Goal: Transaction & Acquisition: Subscribe to service/newsletter

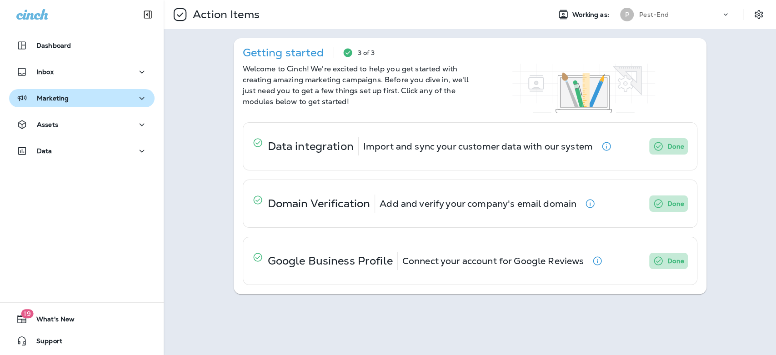
click at [58, 97] on p "Marketing" at bounding box center [53, 98] width 32 height 7
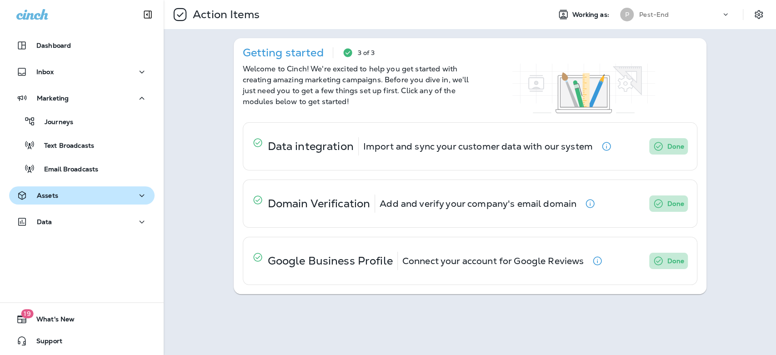
click at [64, 199] on div "Assets" at bounding box center [81, 195] width 131 height 11
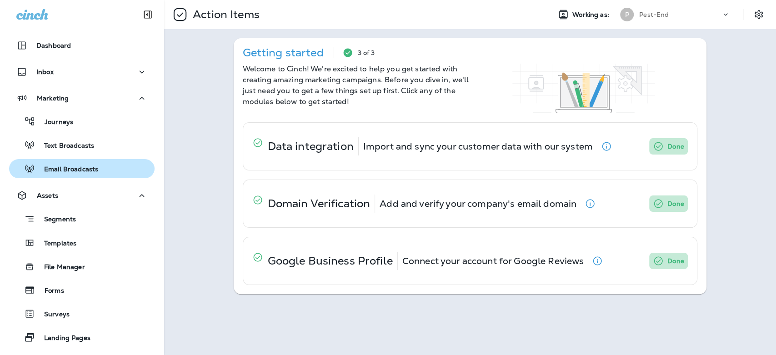
click at [80, 170] on p "Email Broadcasts" at bounding box center [66, 169] width 63 height 9
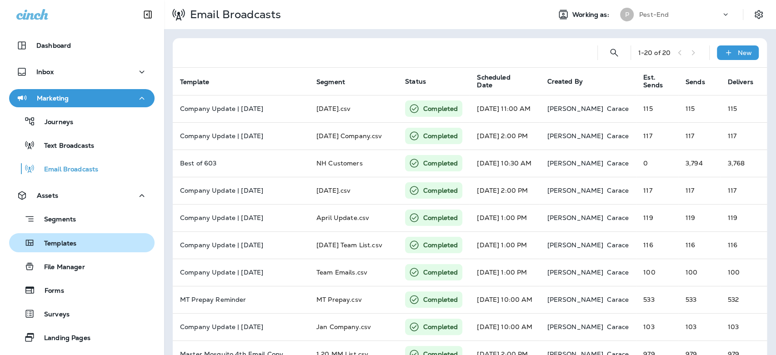
click at [58, 250] on button "Templates" at bounding box center [81, 242] width 145 height 19
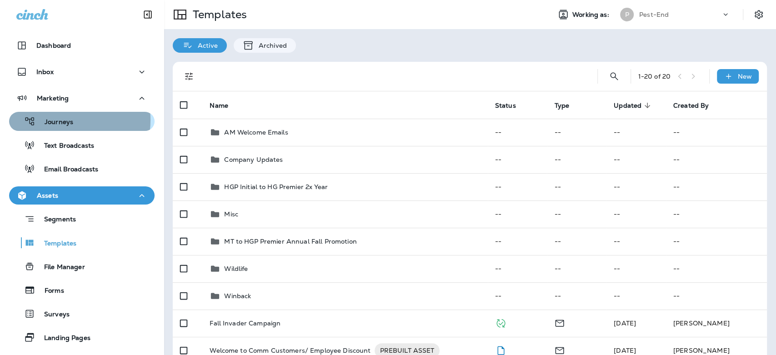
click at [62, 120] on p "Journeys" at bounding box center [54, 122] width 38 height 9
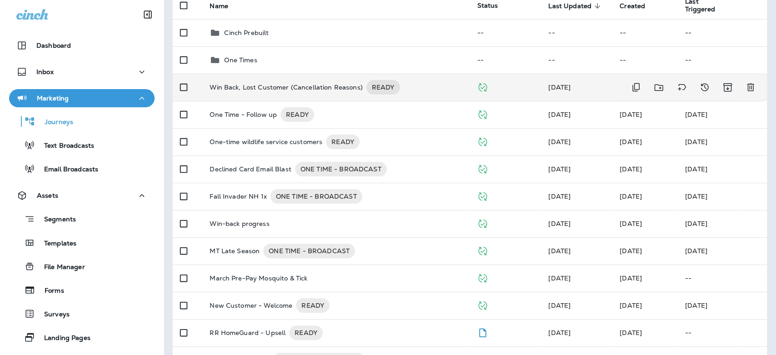
scroll to position [101, 0]
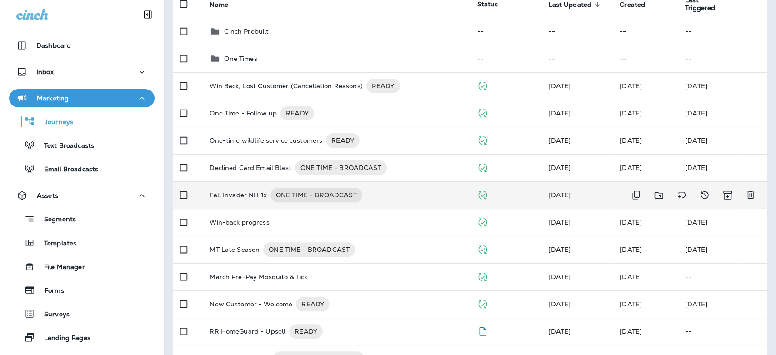
click at [247, 197] on p "Fall Invader NH 1x" at bounding box center [237, 195] width 57 height 15
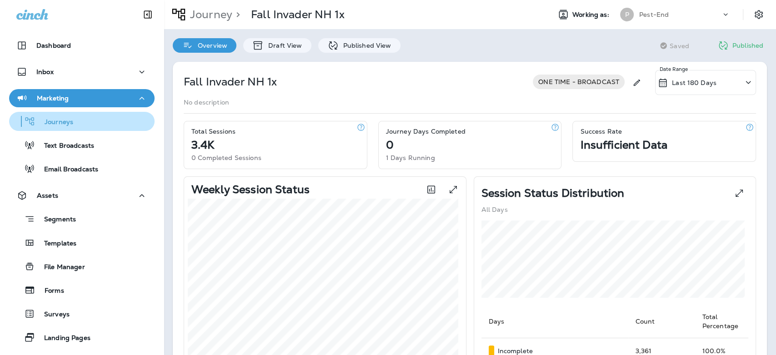
click at [62, 120] on p "Journeys" at bounding box center [54, 122] width 38 height 9
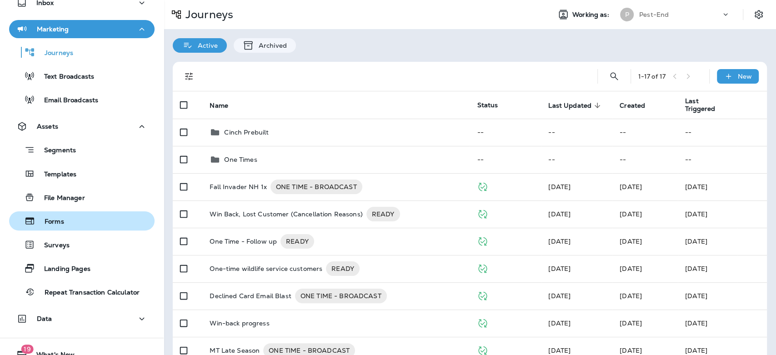
scroll to position [104, 0]
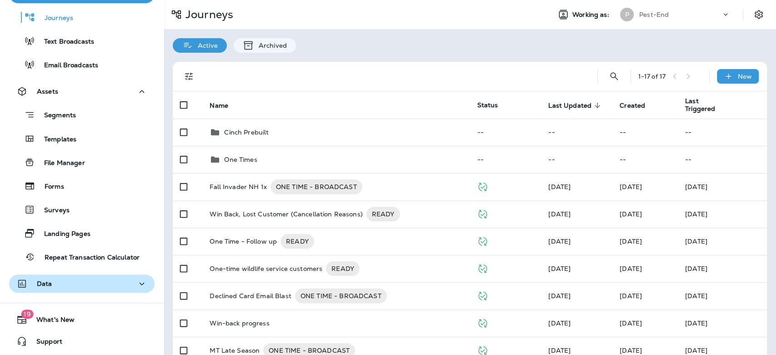
click at [61, 285] on div "Data" at bounding box center [81, 283] width 131 height 11
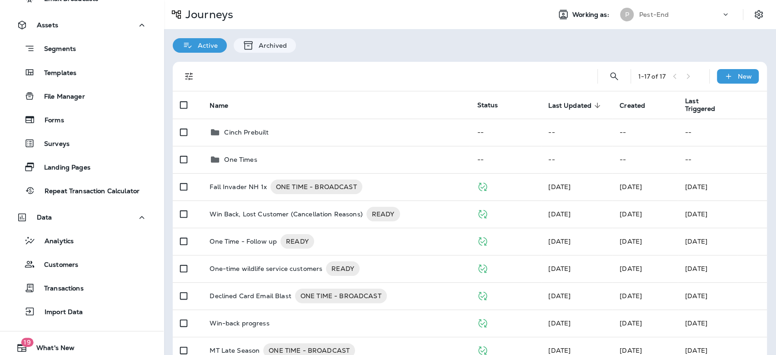
scroll to position [199, 0]
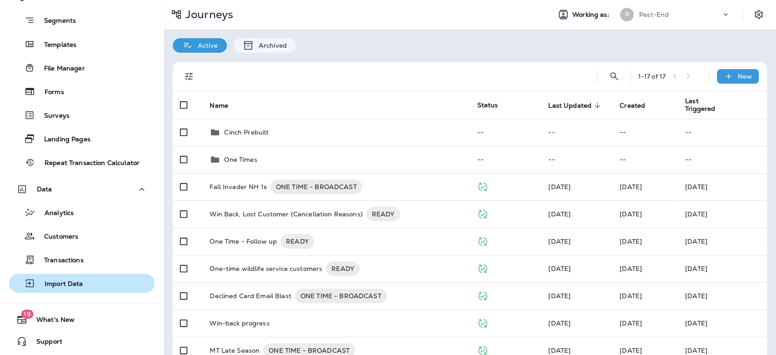
click at [63, 283] on p "Import Data" at bounding box center [59, 284] width 48 height 9
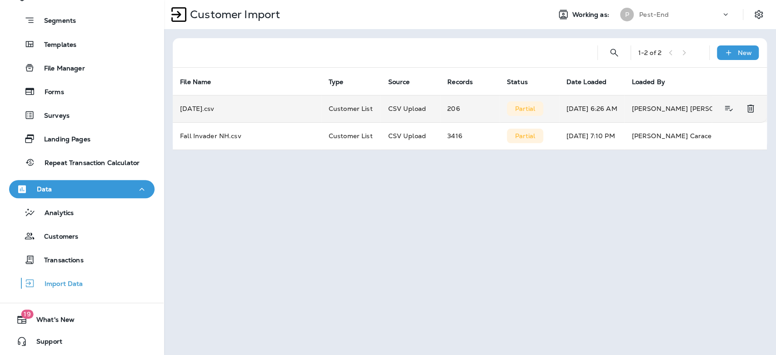
click at [212, 110] on td "[DATE].csv" at bounding box center [247, 108] width 149 height 27
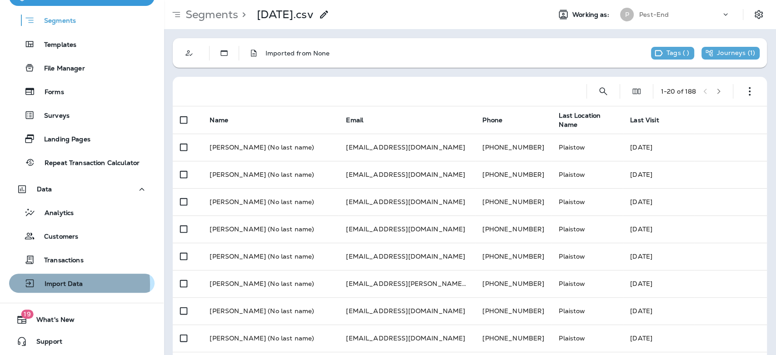
click at [55, 284] on p "Import Data" at bounding box center [59, 284] width 48 height 9
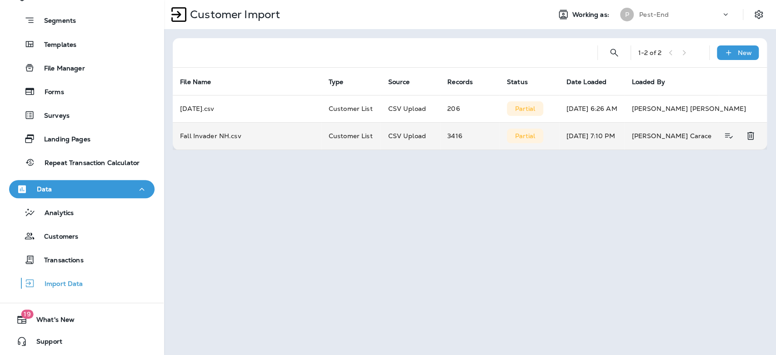
click at [213, 134] on td "Fall Invader NH.csv" at bounding box center [247, 135] width 149 height 27
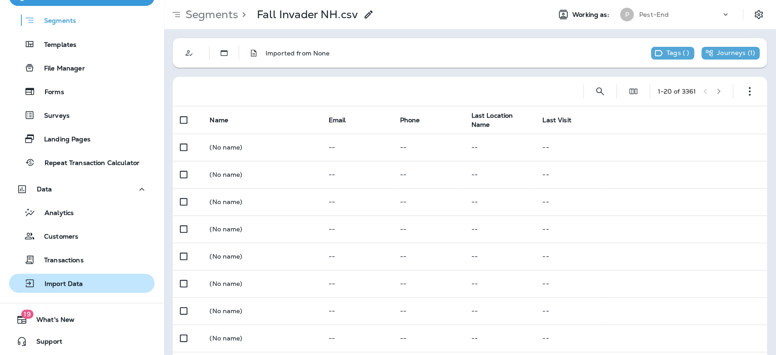
click at [65, 277] on div "Import Data" at bounding box center [48, 283] width 70 height 14
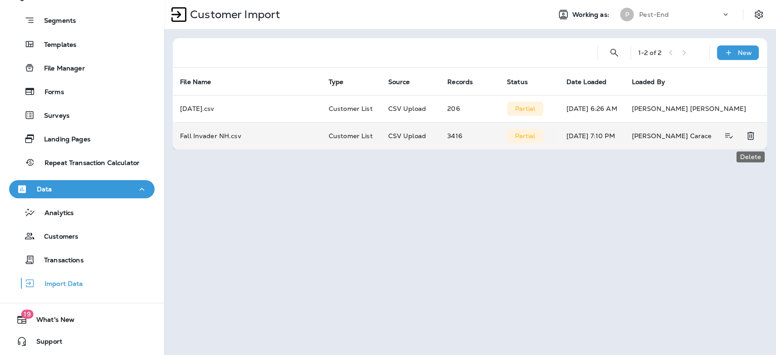
click at [746, 134] on icon "Delete" at bounding box center [750, 135] width 11 height 11
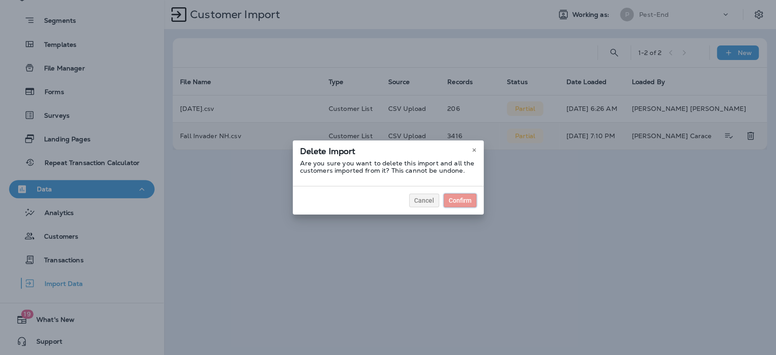
drag, startPoint x: 456, startPoint y: 203, endPoint x: 479, endPoint y: 186, distance: 28.3
click at [456, 202] on div "Confirm" at bounding box center [459, 200] width 23 height 6
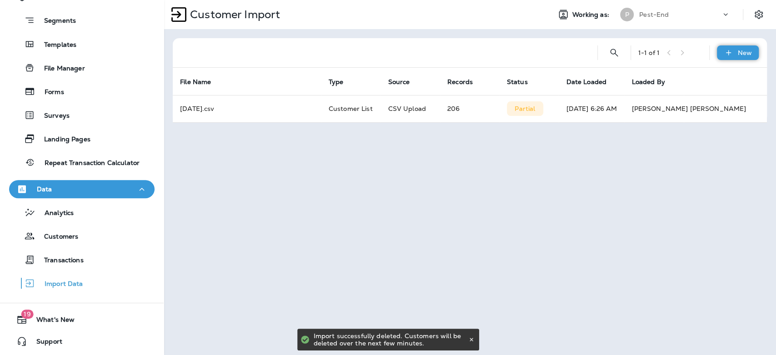
click at [739, 55] on p "New" at bounding box center [744, 52] width 14 height 7
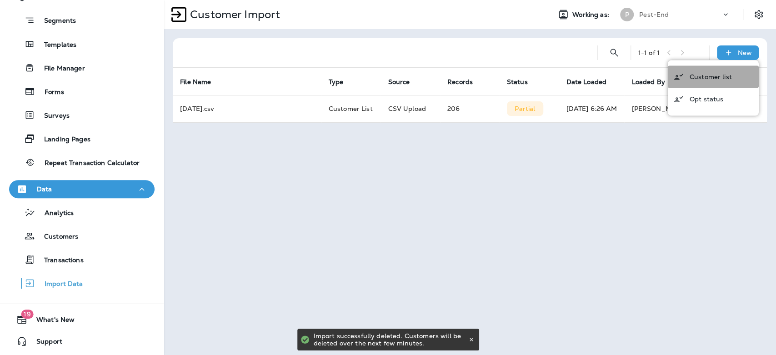
click at [701, 73] on p "Customer list" at bounding box center [710, 76] width 42 height 7
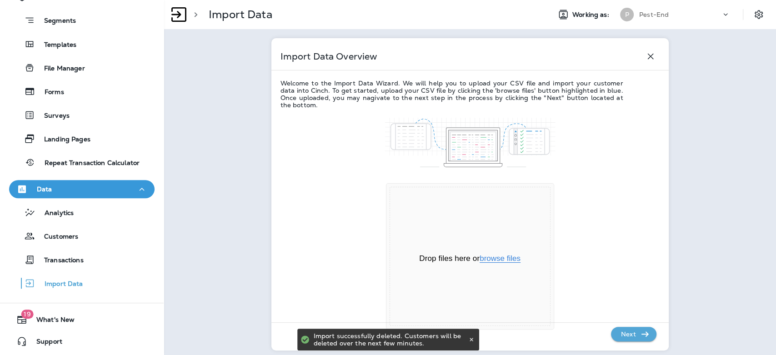
click at [496, 262] on button "browse files" at bounding box center [499, 258] width 41 height 8
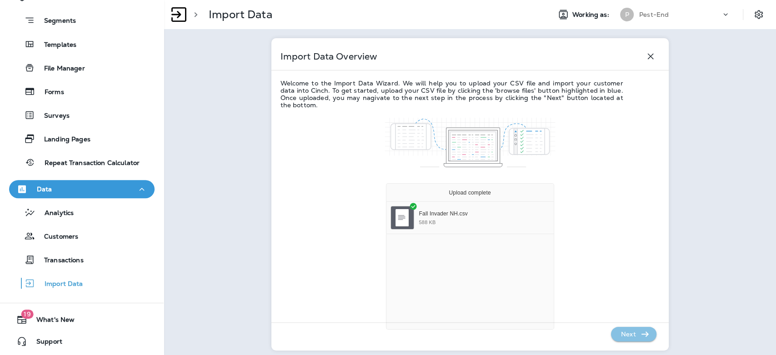
click at [627, 335] on p "Next" at bounding box center [628, 334] width 22 height 15
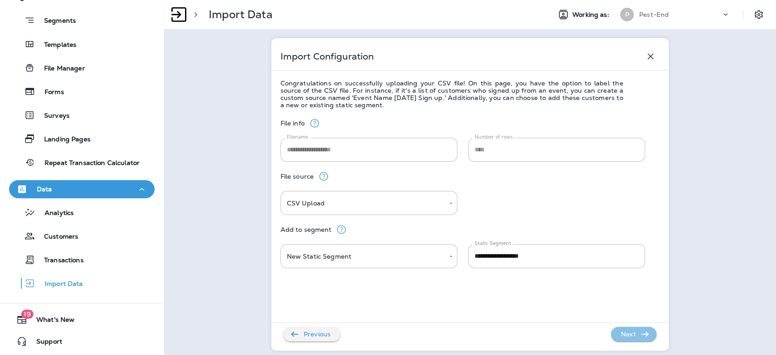
click at [627, 337] on p "Next" at bounding box center [628, 334] width 22 height 15
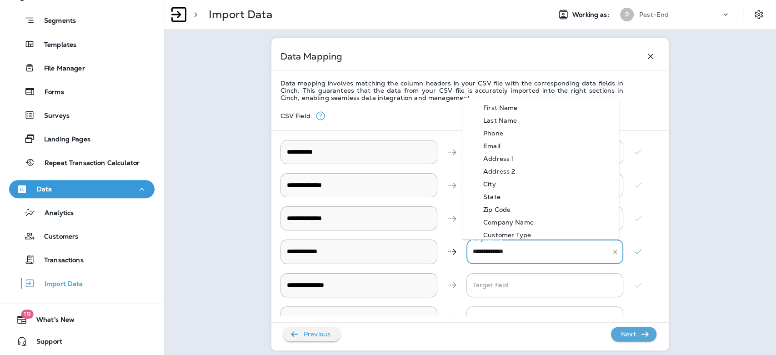
click at [571, 250] on Email "**********" at bounding box center [537, 252] width 135 height 16
click at [505, 149] on Email-option-3 "Email" at bounding box center [540, 145] width 157 height 13
type Email "*****"
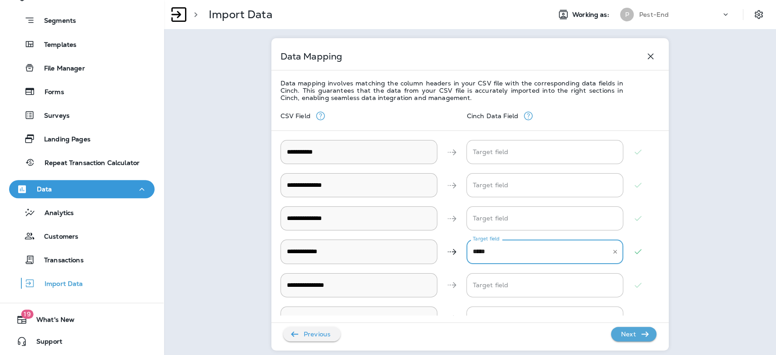
click at [620, 341] on p "Next" at bounding box center [628, 334] width 22 height 15
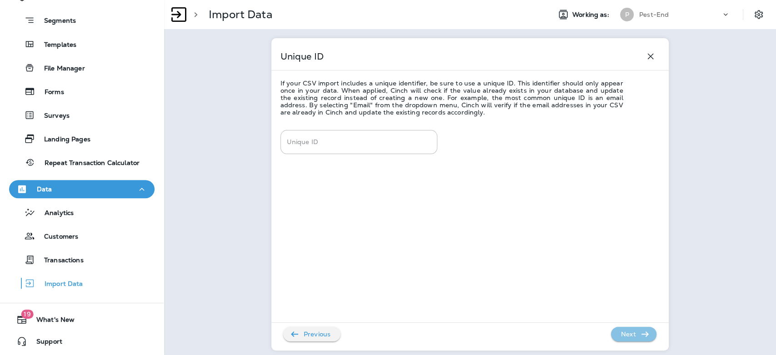
click at [620, 334] on p "Next" at bounding box center [628, 334] width 22 height 15
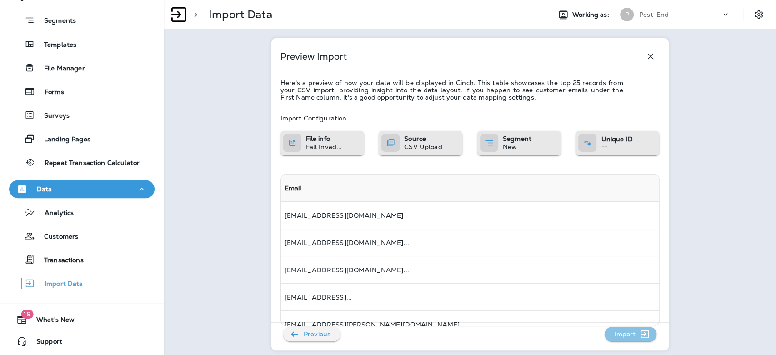
click at [620, 334] on p "Import" at bounding box center [624, 334] width 29 height 15
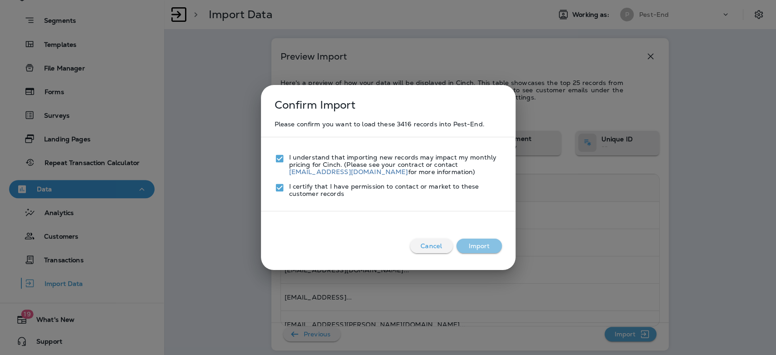
click at [485, 250] on button "Import" at bounding box center [478, 246] width 45 height 15
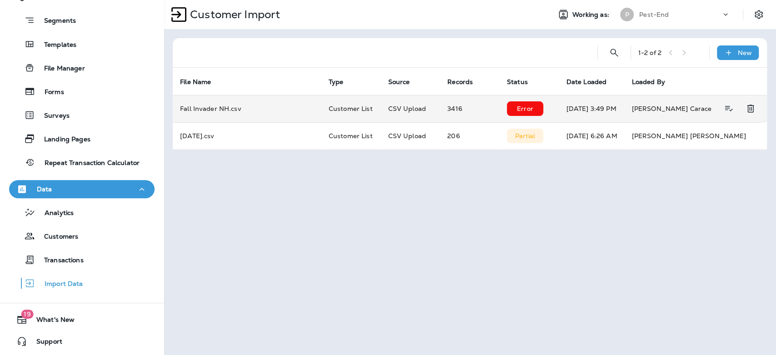
click at [524, 110] on p "Error" at bounding box center [525, 108] width 16 height 7
click at [749, 110] on icon "Delete" at bounding box center [750, 109] width 7 height 8
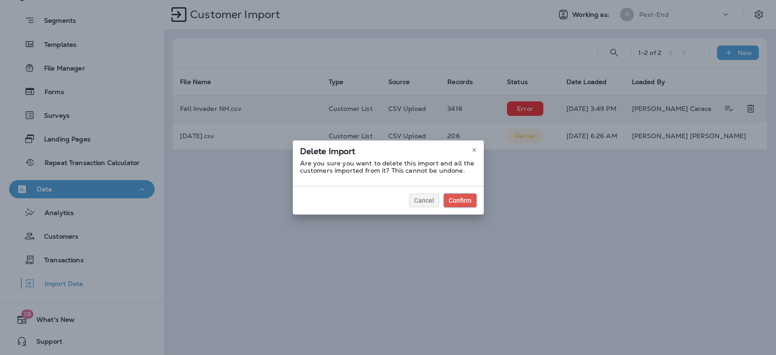
click at [468, 199] on div "Confirm" at bounding box center [459, 200] width 23 height 6
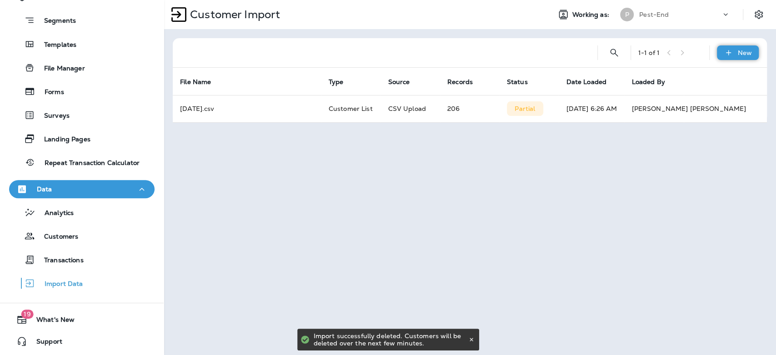
click at [734, 52] on div "New" at bounding box center [738, 52] width 42 height 15
drag, startPoint x: 716, startPoint y: 75, endPoint x: 513, endPoint y: 159, distance: 219.2
click at [513, 0] on body "Dashboard Inbox Marketing Journeys Text Broadcasts Email Broadcasts Assets Segm…" at bounding box center [388, 0] width 776 height 0
drag, startPoint x: 513, startPoint y: 159, endPoint x: 254, endPoint y: 208, distance: 263.6
click at [513, 159] on div "Customer Import Working as: P Pest-End 1 - 1 of 1 New File Name Type Source Rec…" at bounding box center [470, 177] width 612 height 355
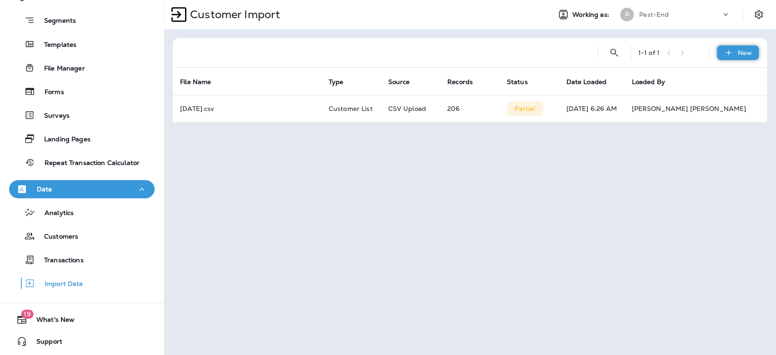
click at [730, 50] on icon at bounding box center [728, 52] width 10 height 9
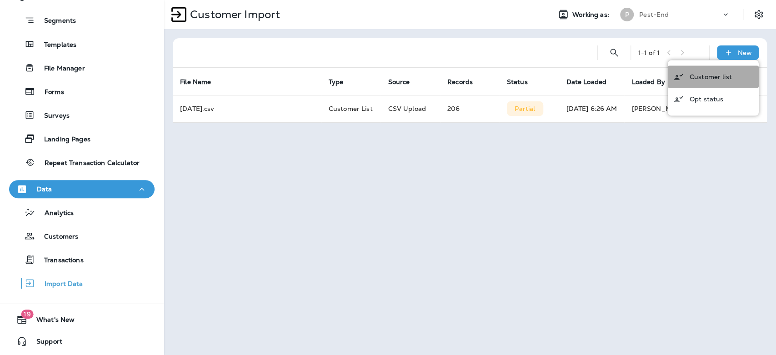
click at [716, 76] on p "Customer list" at bounding box center [710, 76] width 42 height 7
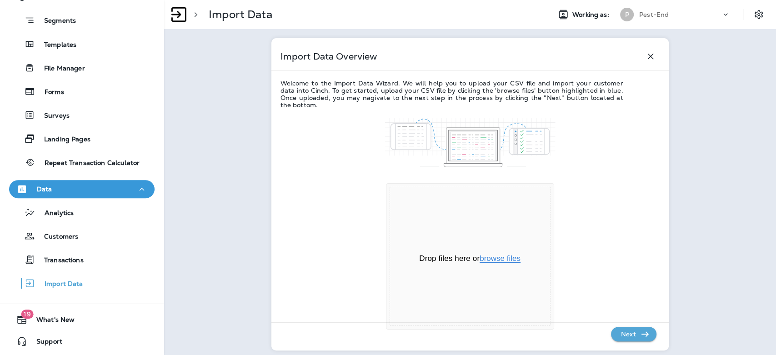
click at [501, 255] on button "browse files" at bounding box center [499, 258] width 41 height 8
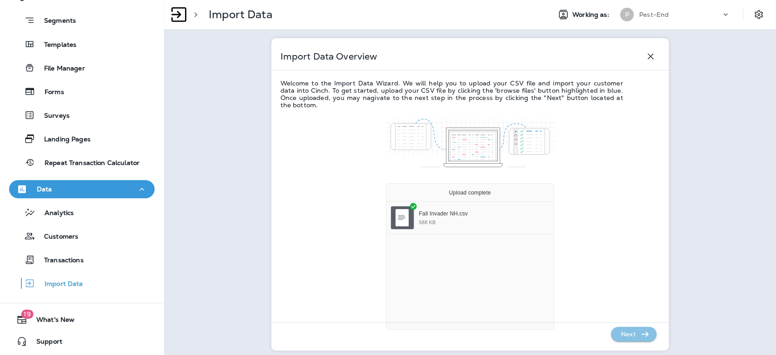
click at [639, 335] on icon "button" at bounding box center [644, 334] width 11 height 11
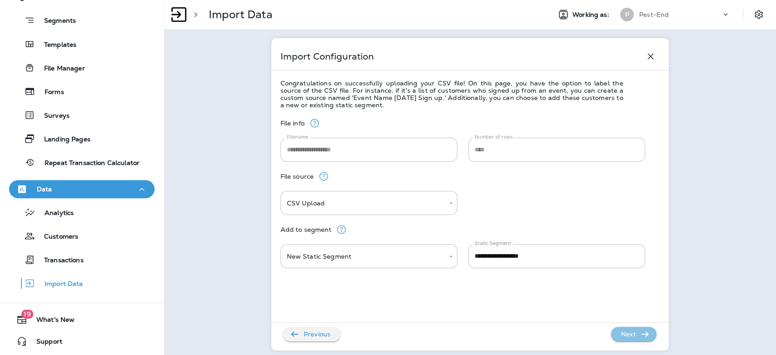
click at [626, 330] on p "Next" at bounding box center [628, 334] width 22 height 15
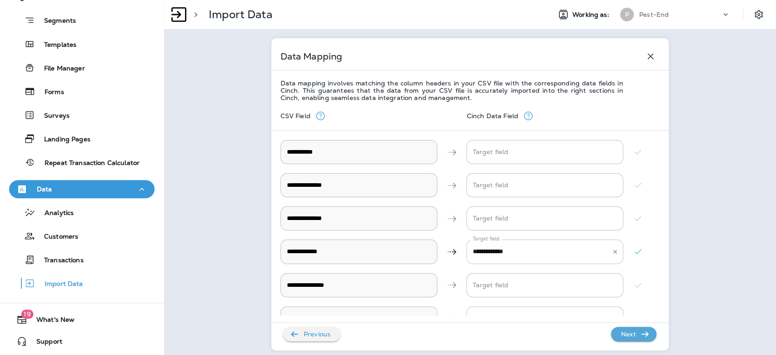
click at [610, 247] on button "Clear" at bounding box center [615, 252] width 10 height 10
click at [441, 234] on div "**********" at bounding box center [469, 218] width 379 height 33
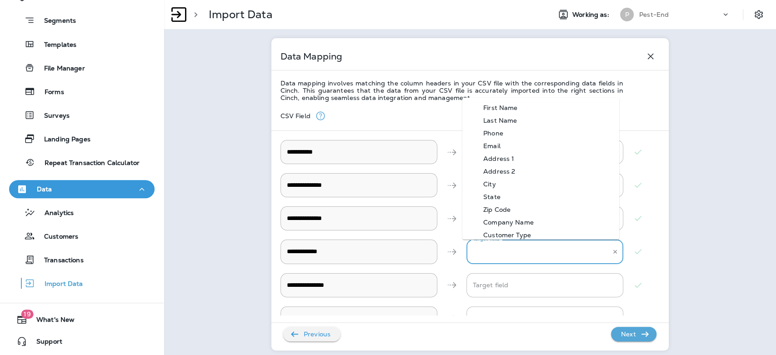
click at [549, 257] on Email "Target field" at bounding box center [537, 252] width 135 height 16
click at [517, 145] on Email-option-3 "Email" at bounding box center [540, 145] width 157 height 13
type Email "*****"
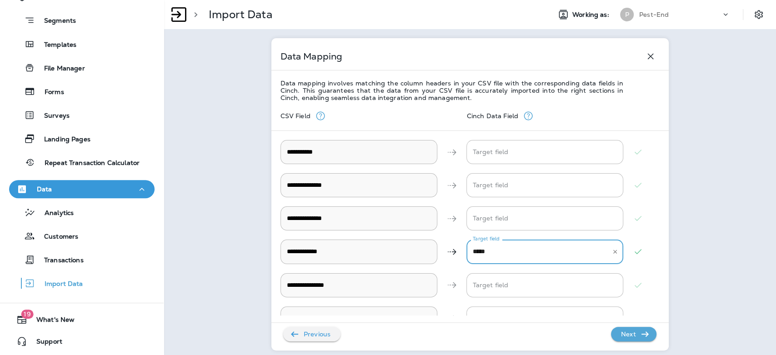
click at [618, 335] on p "Next" at bounding box center [628, 334] width 22 height 15
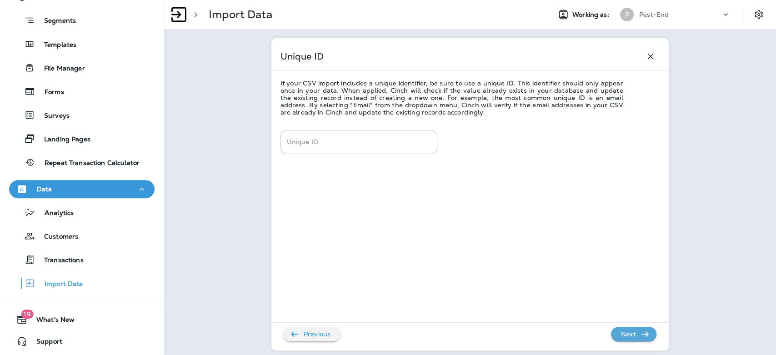
click at [617, 338] on p "Next" at bounding box center [628, 334] width 22 height 15
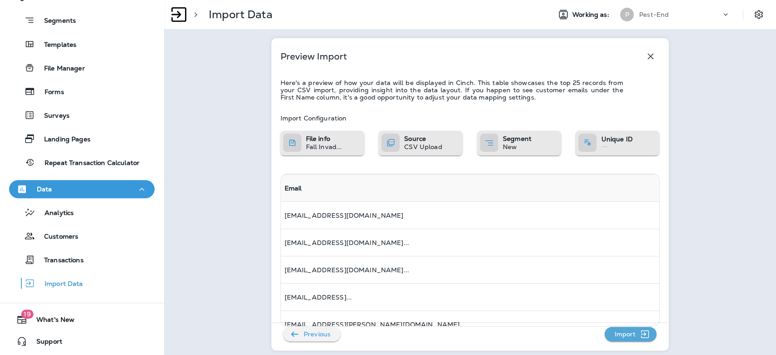
click at [619, 337] on p "Import" at bounding box center [624, 334] width 29 height 15
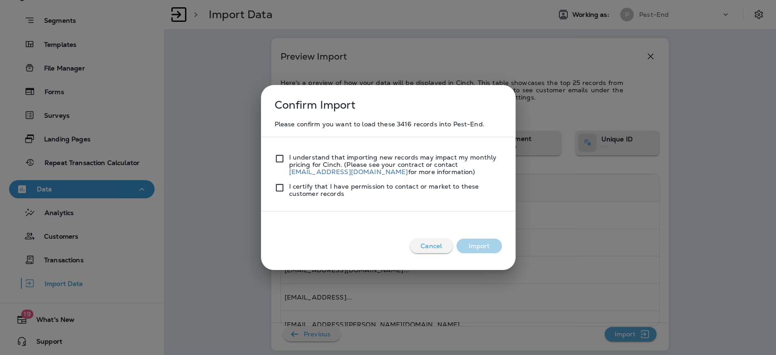
click at [285, 158] on div at bounding box center [281, 165] width 15 height 22
click at [474, 243] on button "Import" at bounding box center [478, 246] width 45 height 15
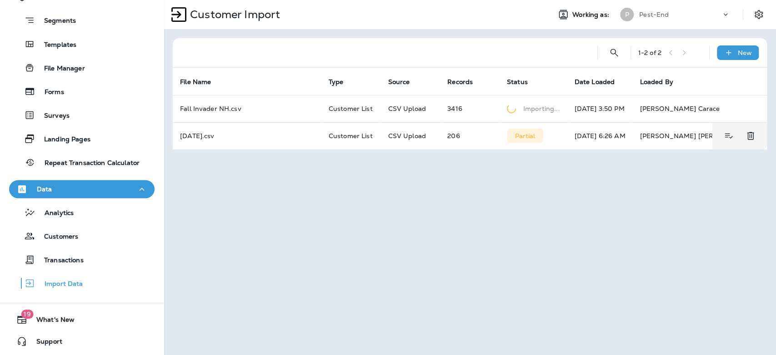
drag, startPoint x: 222, startPoint y: 133, endPoint x: 662, endPoint y: 176, distance: 442.9
click at [640, 207] on div "Customer Import Working as: P Pest-End 1 - 2 of 2 New File Name Type Source Rec…" at bounding box center [470, 177] width 612 height 355
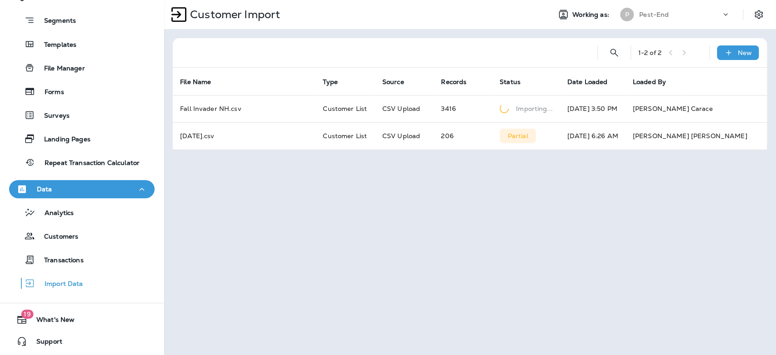
click at [583, 167] on div "Customer Import Working as: P Pest-End 1 - 2 of 2 New File Name Type Source Rec…" at bounding box center [470, 177] width 612 height 355
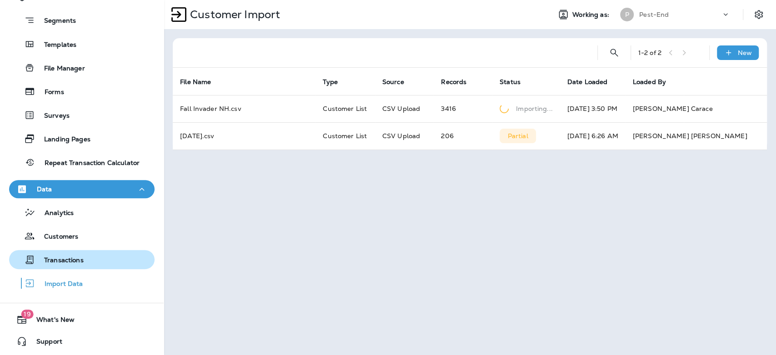
click at [62, 261] on p "Transactions" at bounding box center [59, 260] width 49 height 9
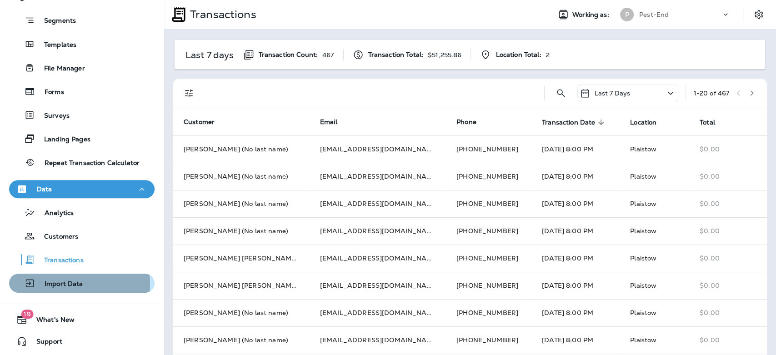
click at [65, 283] on p "Import Data" at bounding box center [59, 284] width 48 height 9
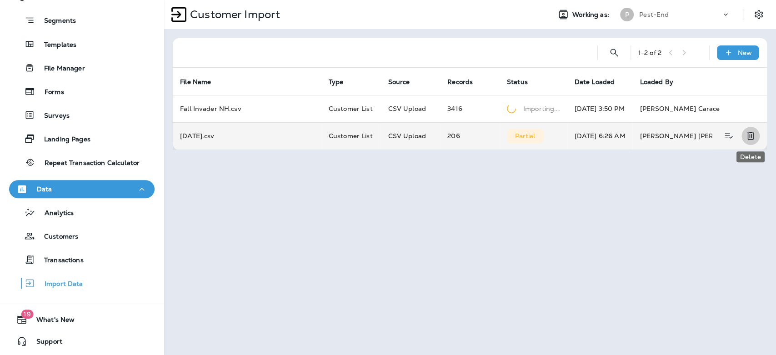
click at [752, 134] on icon "Delete" at bounding box center [750, 136] width 7 height 8
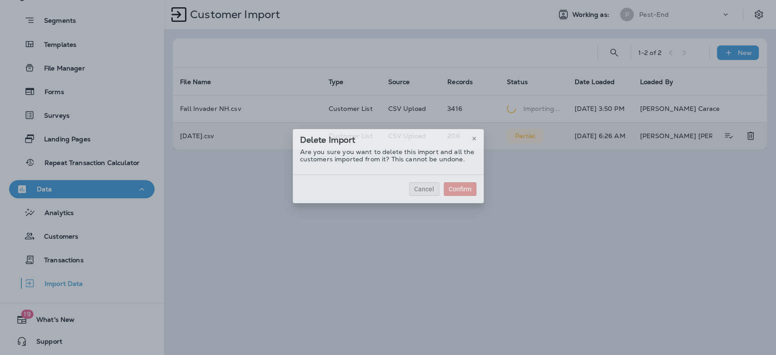
click at [532, 202] on div "Delete Import Are you sure you want to delete this import and all the customers…" at bounding box center [388, 166] width 776 height 355
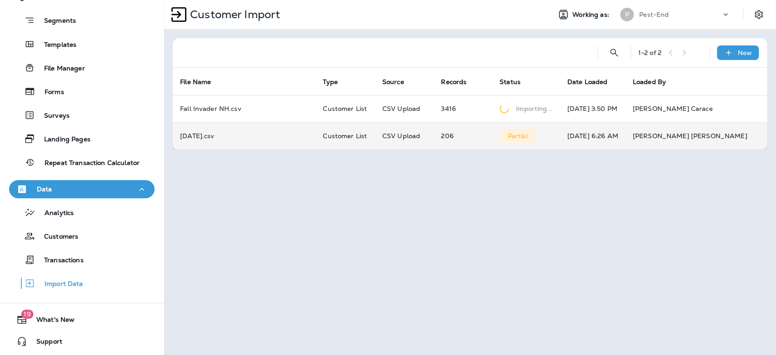
click at [411, 236] on div "Customer Import Working as: P Pest-End 1 - 2 of 2 New File Name Type Source Rec…" at bounding box center [470, 177] width 612 height 355
drag, startPoint x: 591, startPoint y: 270, endPoint x: 592, endPoint y: 260, distance: 10.0
click at [592, 269] on div "Customer Import Working as: P Pest-End 1 - 2 of 2 New File Name Type Source Rec…" at bounding box center [470, 177] width 612 height 355
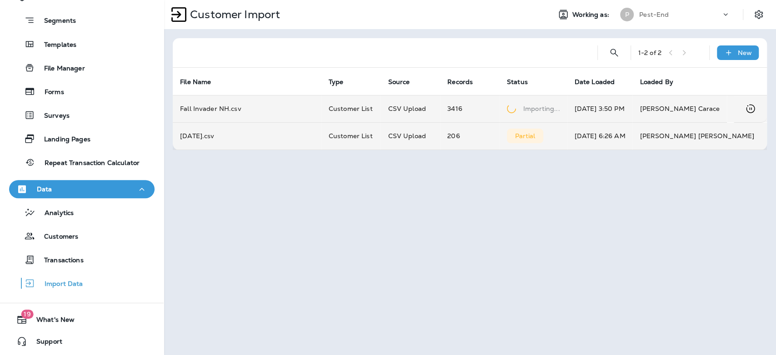
click at [632, 107] on td "[DATE] 3:50 PM" at bounding box center [599, 108] width 65 height 27
click at [467, 111] on td "3416" at bounding box center [470, 108] width 60 height 27
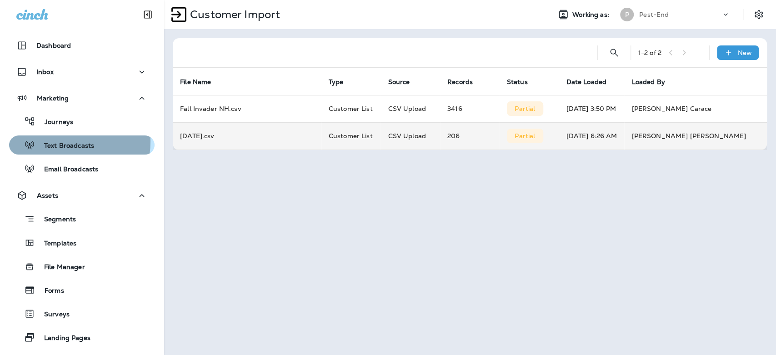
click at [58, 142] on p "Text Broadcasts" at bounding box center [64, 146] width 59 height 9
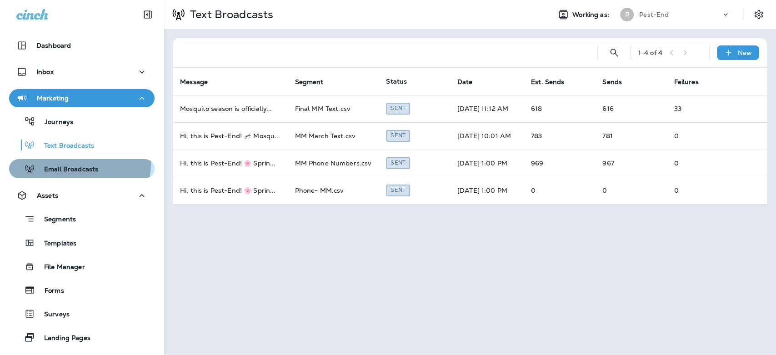
click at [61, 163] on div "Email Broadcasts" at bounding box center [55, 169] width 85 height 14
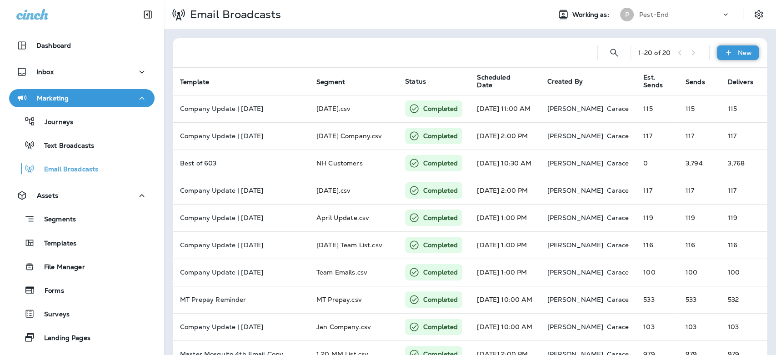
click at [727, 54] on div "New" at bounding box center [738, 52] width 42 height 15
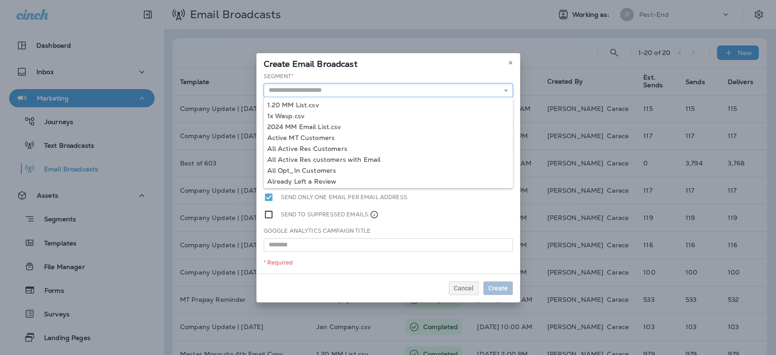
click at [360, 90] on input "text" at bounding box center [388, 91] width 249 height 14
type input "**********"
click at [300, 177] on div "**********" at bounding box center [388, 172] width 264 height 201
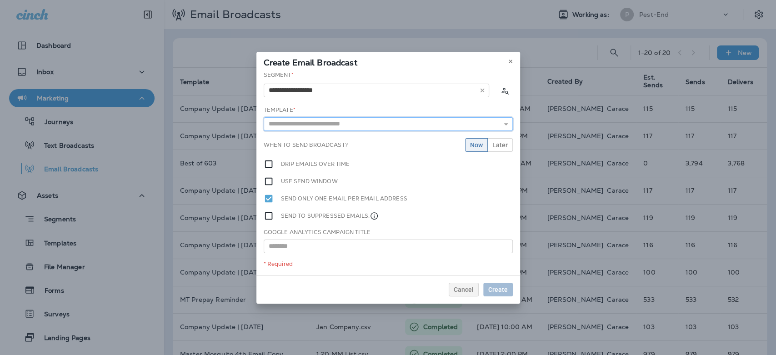
click at [329, 128] on input "text" at bounding box center [388, 124] width 249 height 14
click at [508, 122] on icon "button" at bounding box center [506, 124] width 6 height 6
click at [498, 124] on input "text" at bounding box center [388, 124] width 249 height 14
click at [469, 184] on div "Use send window" at bounding box center [388, 181] width 249 height 10
click at [307, 131] on div "**********" at bounding box center [388, 173] width 264 height 204
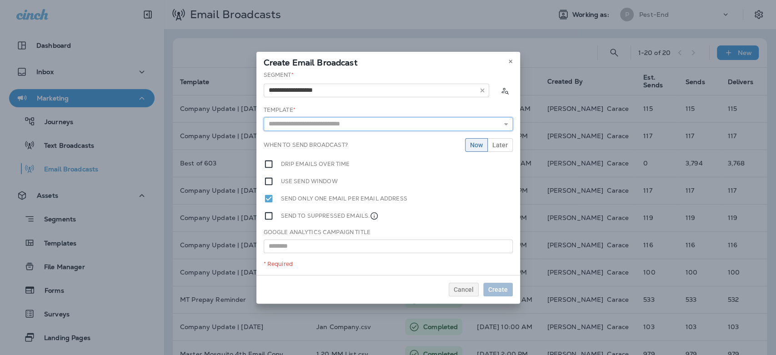
click at [307, 120] on input "text" at bounding box center [388, 124] width 249 height 14
click at [306, 124] on input "text" at bounding box center [388, 124] width 249 height 14
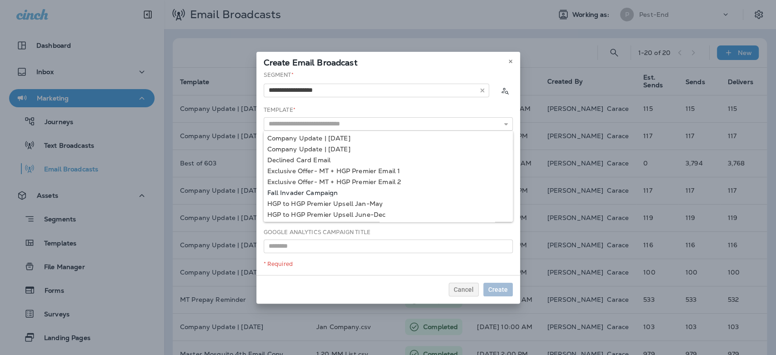
type input "**********"
click at [317, 192] on div "**********" at bounding box center [388, 173] width 264 height 204
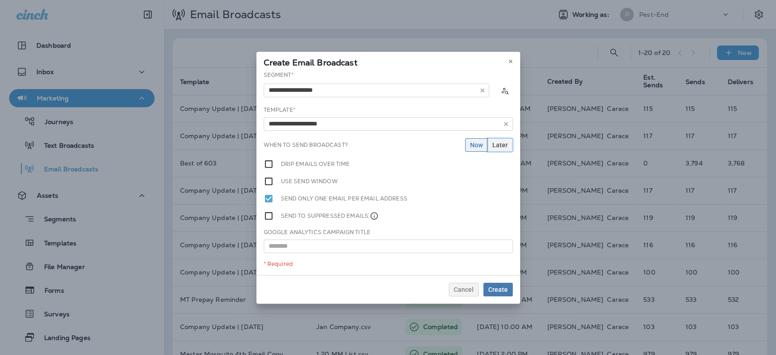
click at [500, 144] on span "Later" at bounding box center [499, 145] width 15 height 6
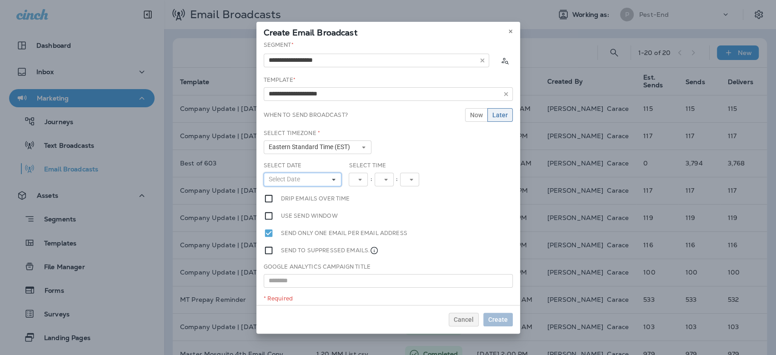
click at [283, 174] on button "Select Date" at bounding box center [303, 180] width 78 height 14
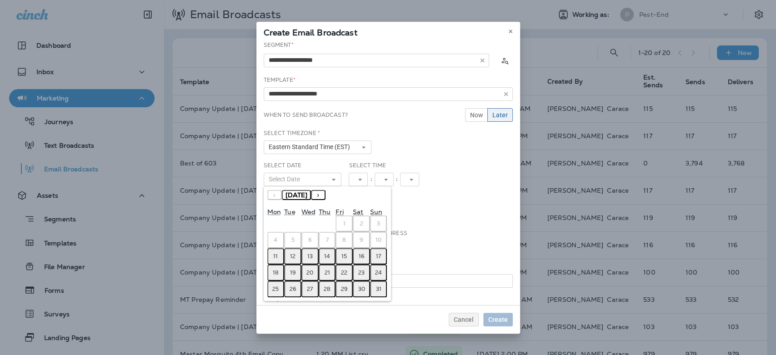
click at [290, 257] on abbr "12" at bounding box center [292, 256] width 5 height 7
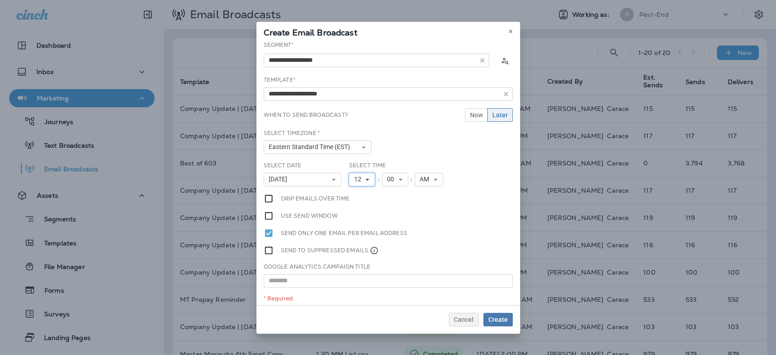
click at [369, 179] on button "12" at bounding box center [362, 180] width 26 height 14
click at [358, 288] on link "10" at bounding box center [362, 292] width 26 height 11
click at [398, 179] on use at bounding box center [399, 180] width 3 height 2
click at [396, 264] on link "30" at bounding box center [395, 269] width 26 height 11
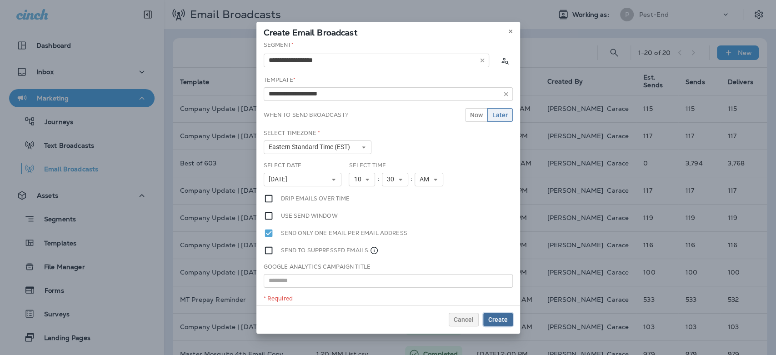
click at [493, 318] on span "Create" at bounding box center [498, 319] width 20 height 6
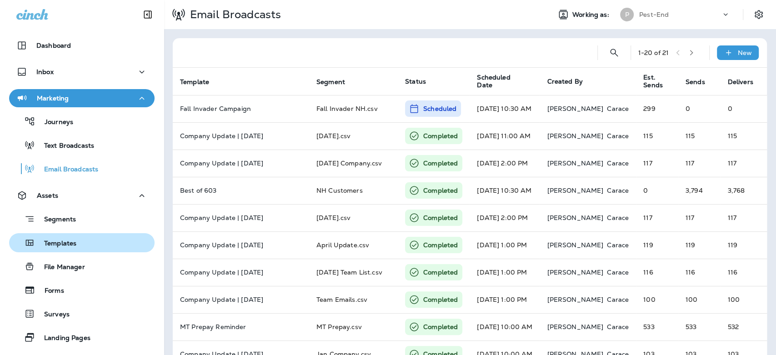
click at [53, 239] on p "Templates" at bounding box center [55, 243] width 41 height 9
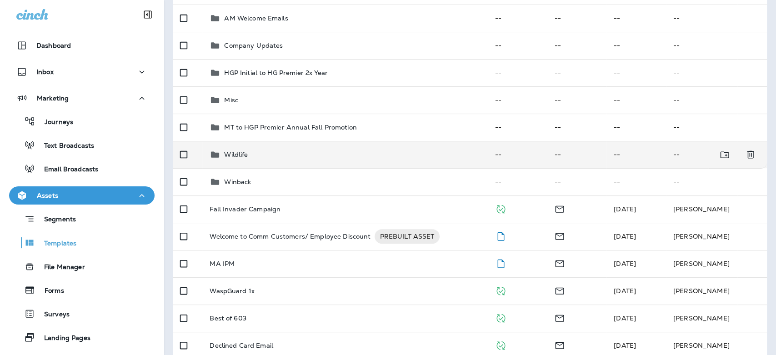
scroll to position [151, 0]
